Goal: Check status

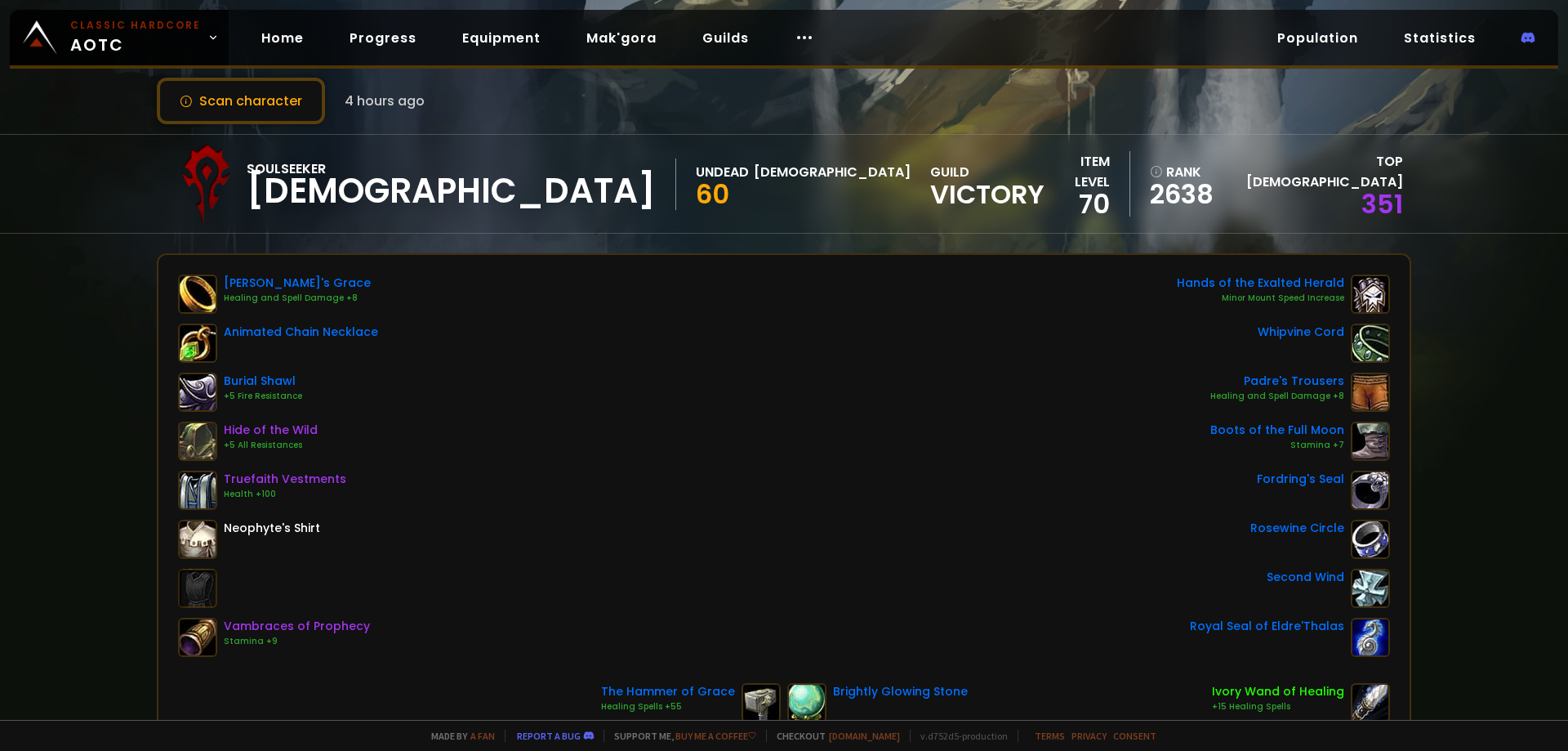
scroll to position [163, 0]
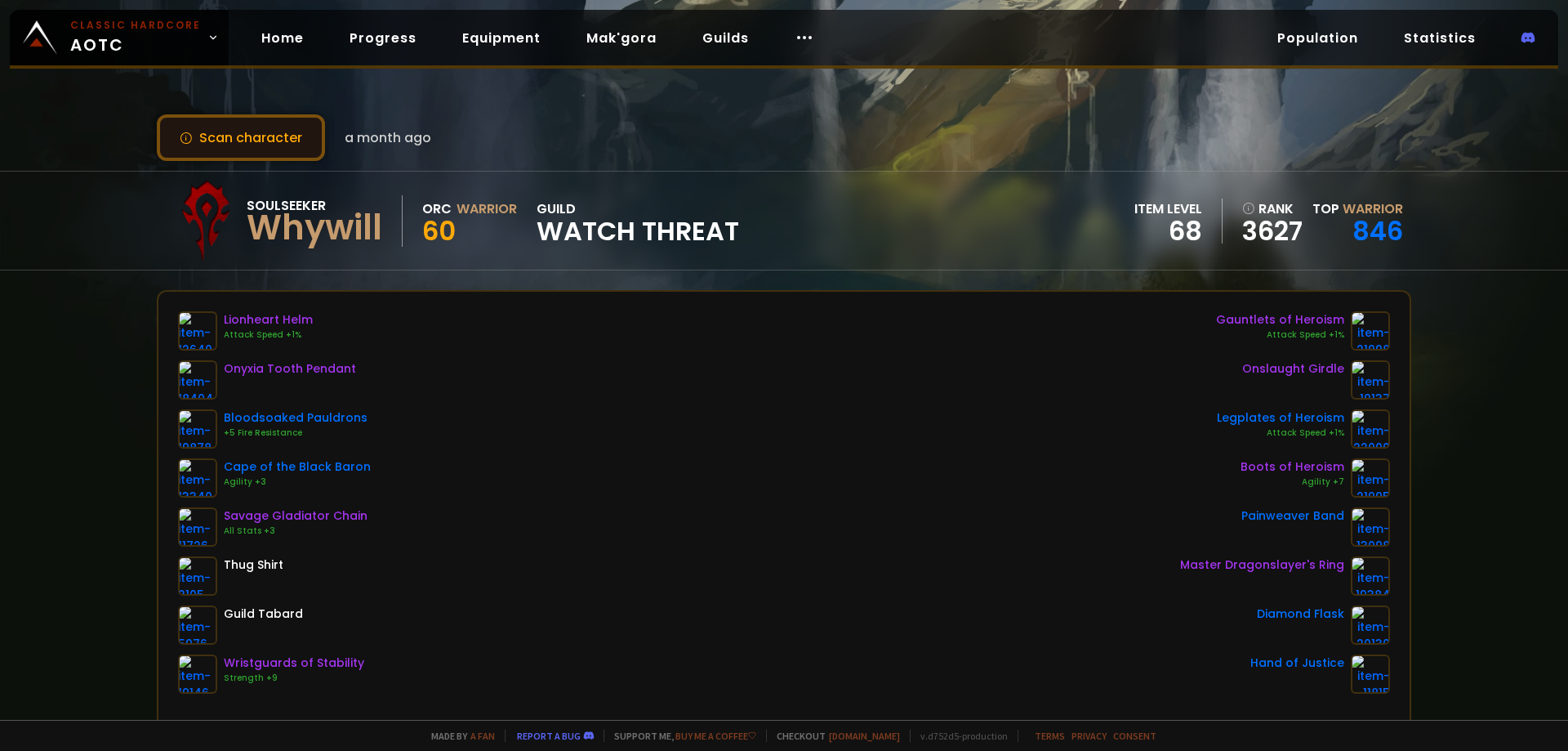
drag, startPoint x: 197, startPoint y: 152, endPoint x: 217, endPoint y: 152, distance: 20.0
click at [197, 152] on button "Scan character" at bounding box center [240, 137] width 168 height 46
